Goal: Navigation & Orientation: Find specific page/section

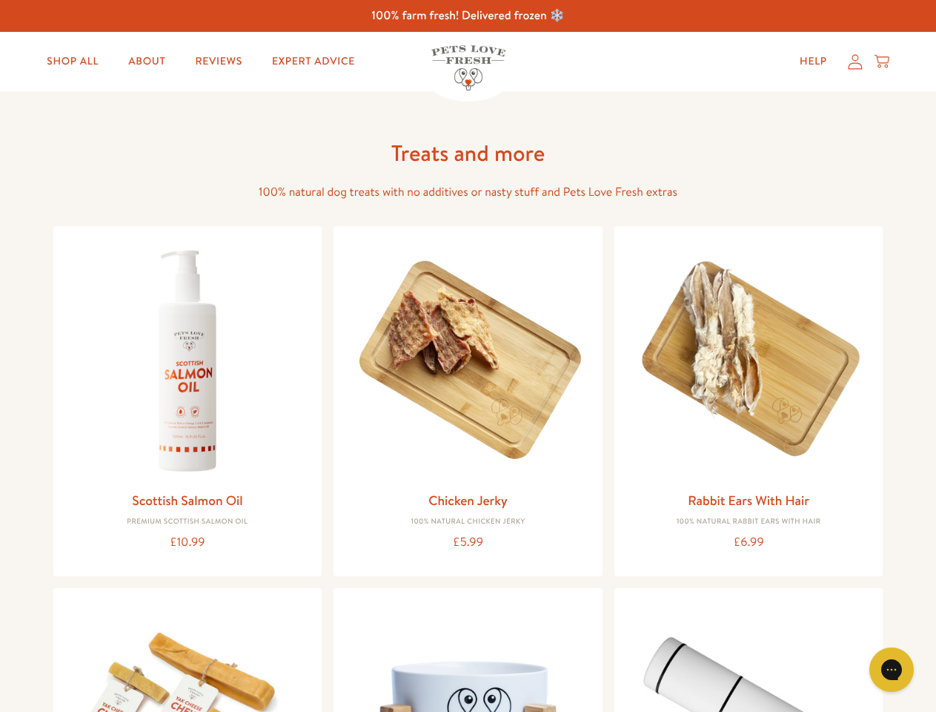
click at [892, 669] on icon "Gorgias live chat" at bounding box center [891, 669] width 14 height 14
